Goal: Check status

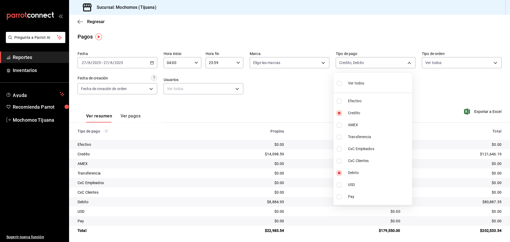
click at [77, 22] on div at bounding box center [255, 121] width 510 height 242
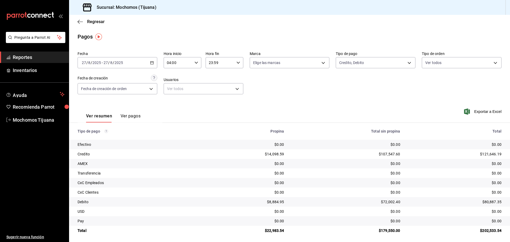
click at [78, 22] on icon "button" at bounding box center [79, 21] width 5 height 5
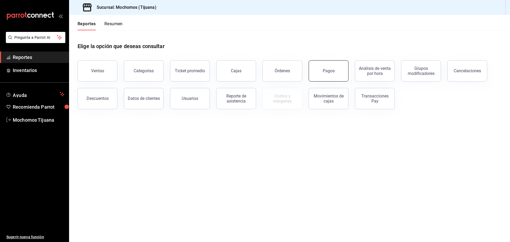
click at [334, 72] on div "Pagos" at bounding box center [328, 70] width 12 height 5
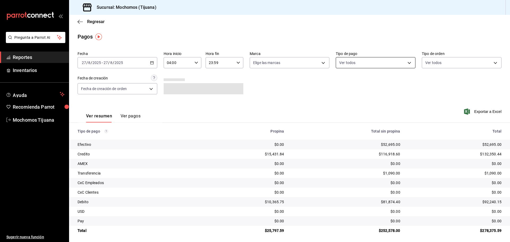
click at [405, 63] on body "Pregunta a Parrot AI Reportes Inventarios Ayuda Recomienda Parrot Mochomos Tiju…" at bounding box center [255, 121] width 510 height 242
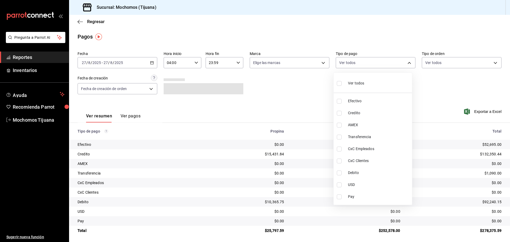
click at [383, 112] on span "Credito" at bounding box center [379, 113] width 62 height 6
type input "a27a072c-b141-4985-9f83-ae60dbe2196b"
checkbox input "true"
click at [378, 174] on span "Debito" at bounding box center [381, 173] width 62 height 6
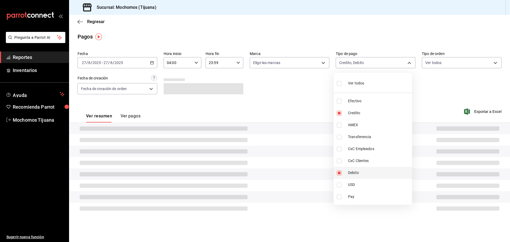
type input "a27a072c-b141-4985-9f83-ae60dbe2196b,b7370aa5-450f-4a05-bab4-2784151f97fb"
checkbox input "true"
